Goal: Transaction & Acquisition: Purchase product/service

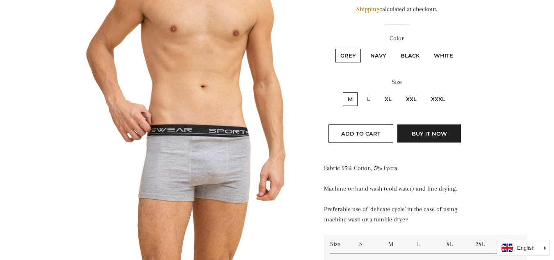
click at [442, 101] on label "XXXL" at bounding box center [438, 99] width 24 height 14
click at [425, 91] on input "XXXL" at bounding box center [425, 91] width 0 height 0
radio input "true"
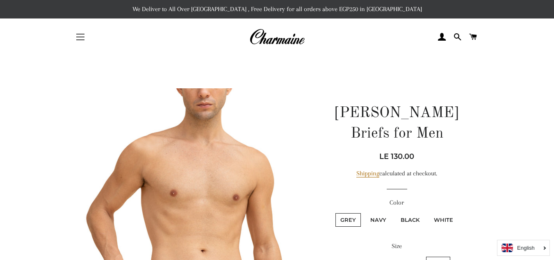
click at [77, 30] on button "Site navigation" at bounding box center [80, 37] width 21 height 21
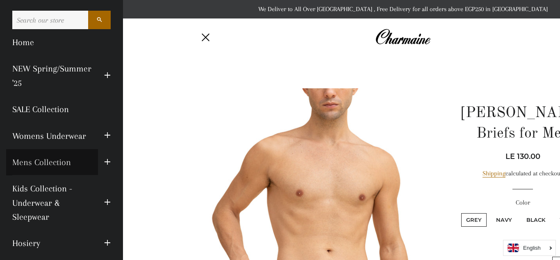
click at [57, 160] on link "Mens Collection" at bounding box center [52, 162] width 92 height 26
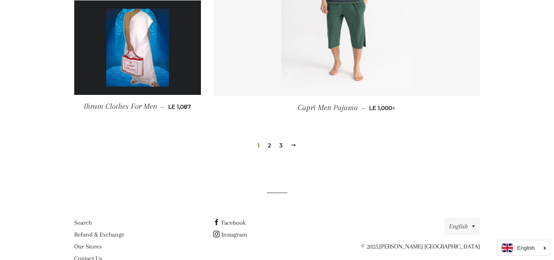
scroll to position [1210, 0]
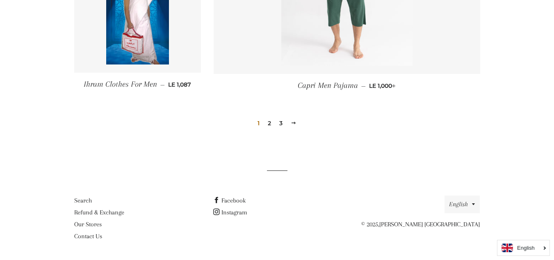
click at [294, 124] on span at bounding box center [294, 123] width 6 height 6
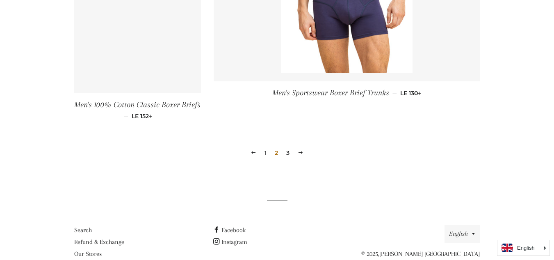
scroll to position [1190, 0]
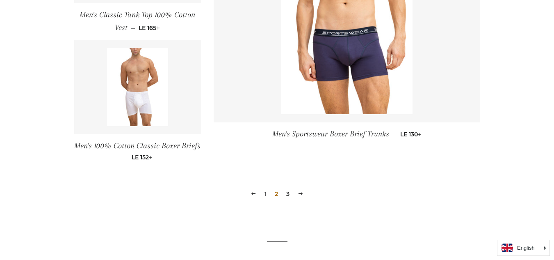
click at [303, 190] on link "Next" at bounding box center [301, 193] width 12 height 13
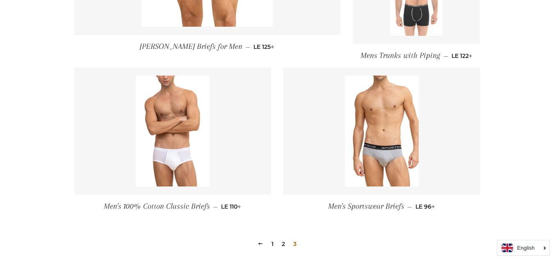
scroll to position [363, 0]
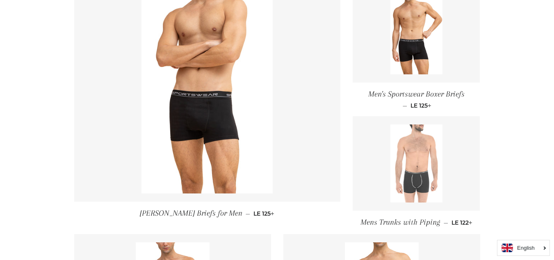
click at [400, 154] on img at bounding box center [417, 163] width 52 height 78
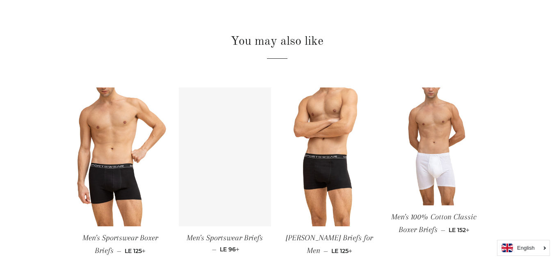
scroll to position [697, 0]
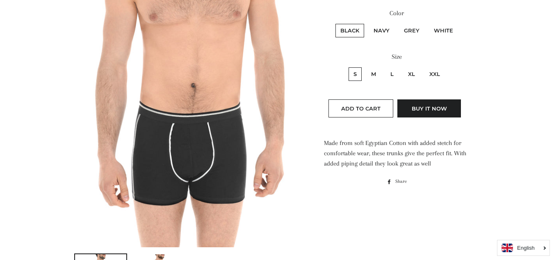
scroll to position [246, 0]
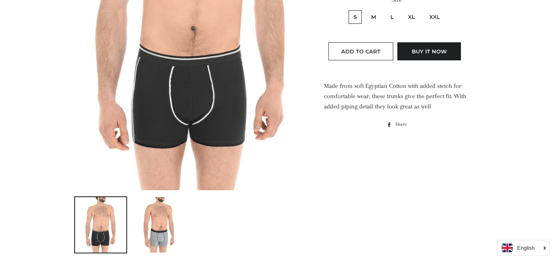
click at [158, 227] on img at bounding box center [160, 224] width 37 height 55
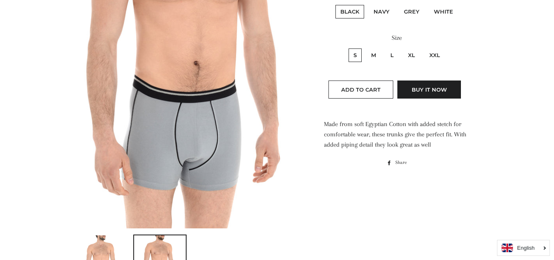
scroll to position [123, 0]
